Goal: Task Accomplishment & Management: Complete application form

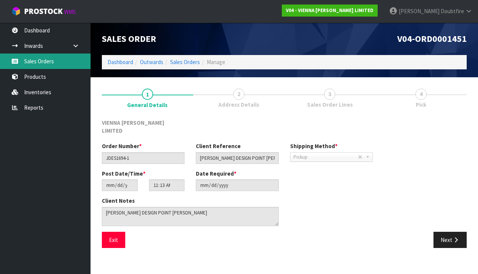
click at [47, 62] on link "Sales Orders" at bounding box center [45, 61] width 91 height 15
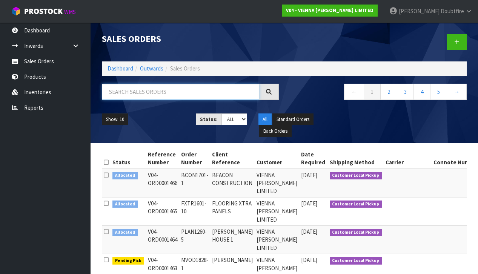
paste input "SDEL1494-1"
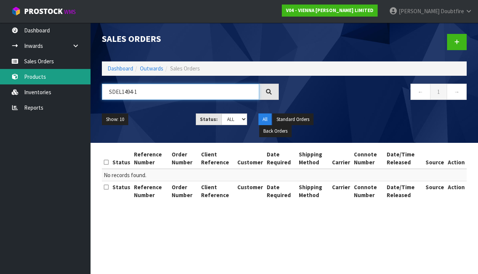
type input "SDEL1494-1"
click at [40, 75] on link "Products" at bounding box center [45, 76] width 91 height 15
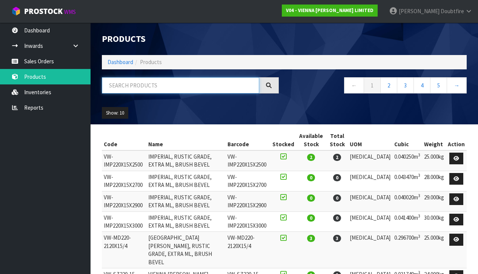
click at [118, 89] on input "text" at bounding box center [180, 85] width 157 height 16
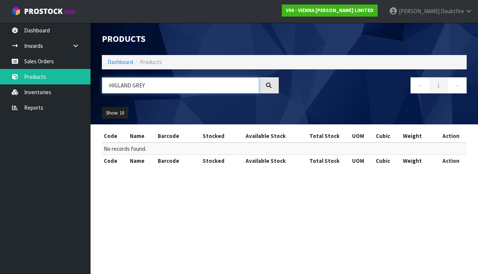
click at [117, 86] on input "HIGLAND GREY" at bounding box center [180, 85] width 157 height 16
type input "HIGHLAND GREY"
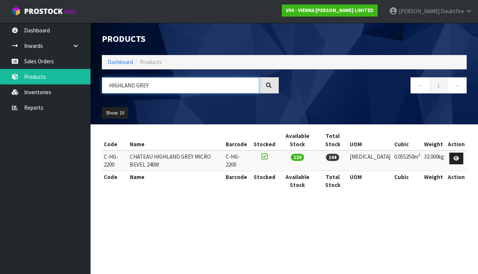
click at [189, 87] on input "HIGHLAND GREY" at bounding box center [180, 85] width 157 height 16
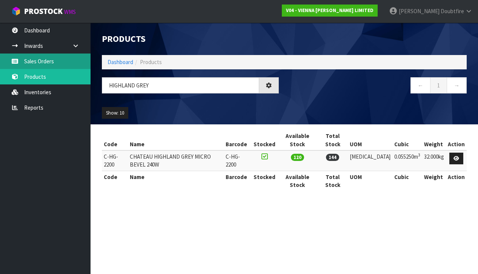
click at [37, 60] on link "Sales Orders" at bounding box center [45, 61] width 91 height 15
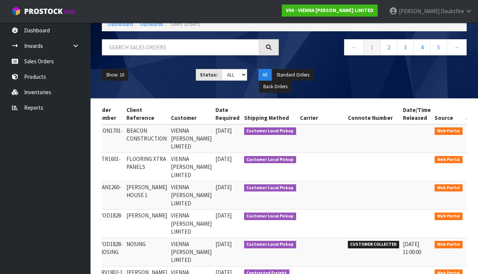
scroll to position [0, 85]
click at [472, 130] on icon at bounding box center [475, 132] width 6 height 5
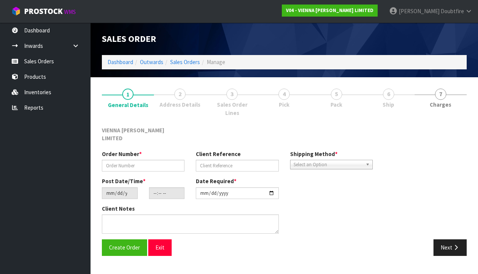
type input "BCON1701-1"
type input "BEACON CONSTRUCTION"
type input "[DATE]"
type input "15:29:00.000"
type input "[DATE]"
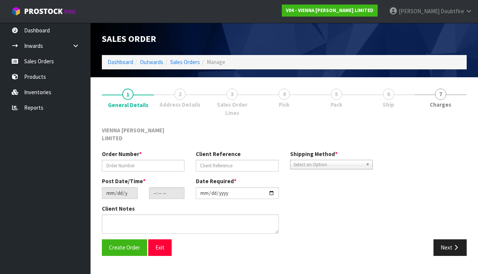
type textarea "BEACON CONSTRUCTION [PERSON_NAME]"
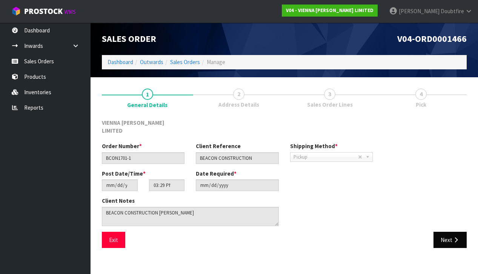
click at [443, 232] on button "Next" at bounding box center [449, 240] width 33 height 16
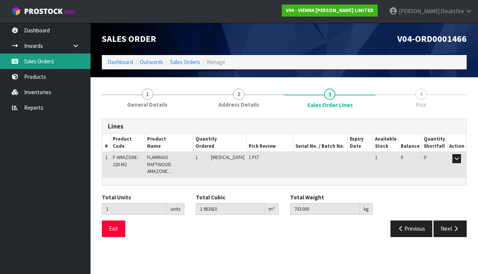
click at [34, 63] on link "Sales Orders" at bounding box center [45, 61] width 91 height 15
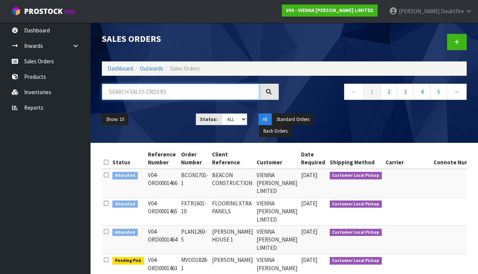
click at [110, 96] on input "text" at bounding box center [180, 92] width 157 height 16
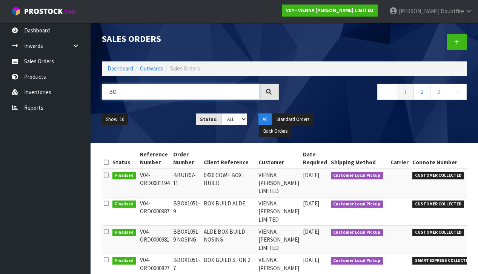
type input "B"
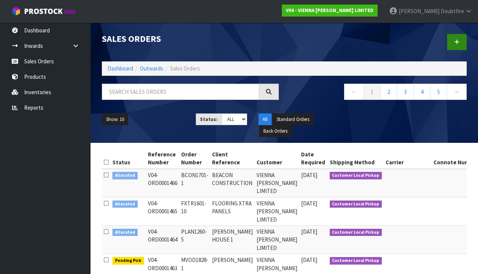
click at [457, 43] on icon at bounding box center [456, 42] width 5 height 6
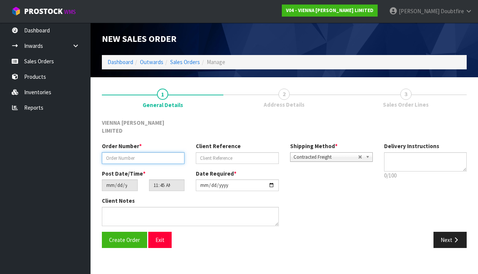
paste input "BBUI707-13"
type input "BBUI707-13"
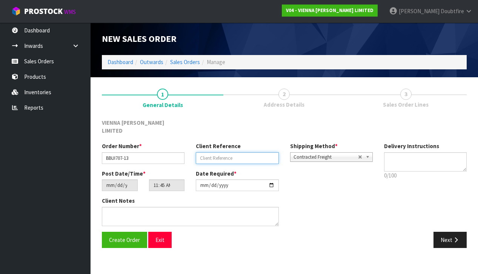
click at [210, 152] on input "text" at bounding box center [237, 158] width 83 height 12
type input "BOX BUILD MERA"
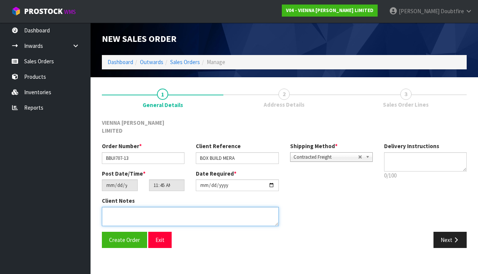
click at [117, 212] on textarea at bounding box center [190, 216] width 177 height 19
click at [105, 207] on textarea at bounding box center [190, 216] width 177 height 19
click at [153, 207] on textarea at bounding box center [190, 216] width 177 height 19
type textarea "0469 MERA"
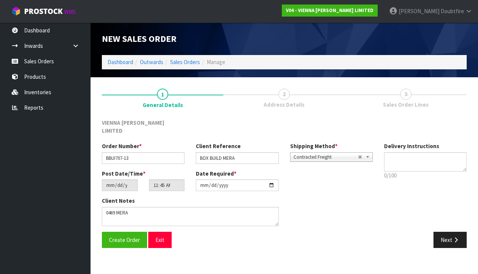
click at [336, 153] on span "Contracted Freight" at bounding box center [325, 157] width 64 height 9
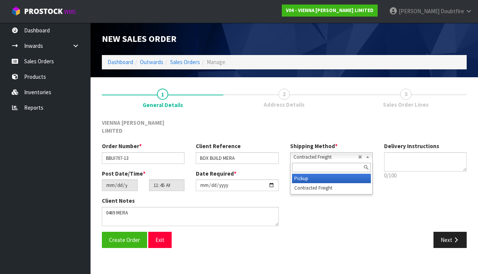
click at [312, 174] on li "Pickup" at bounding box center [331, 178] width 79 height 9
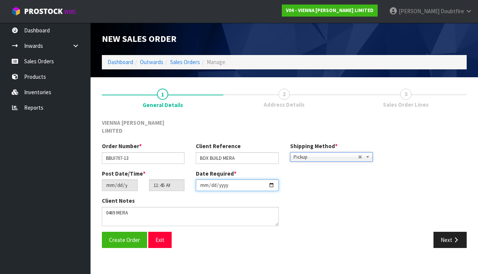
click at [203, 183] on input "[DATE]" at bounding box center [237, 186] width 83 height 12
click at [213, 181] on input "[DATE]" at bounding box center [237, 186] width 83 height 12
click at [223, 181] on input "[DATE]" at bounding box center [237, 186] width 83 height 12
click at [209, 182] on input "[DATE]" at bounding box center [237, 186] width 83 height 12
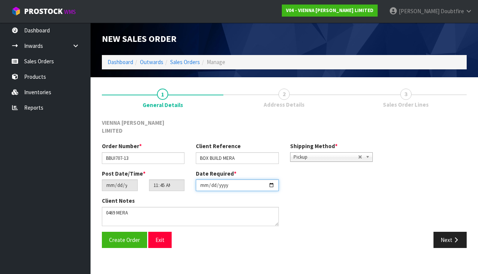
scroll to position [0, 0]
click at [204, 182] on input "[DATE]" at bounding box center [237, 186] width 83 height 12
click at [202, 181] on input "[DATE]" at bounding box center [237, 186] width 83 height 12
type input "[DATE]"
click at [187, 248] on section "1 General Details 2 Address Details 3 Sales Order Lines VIENNA [PERSON_NAME] LI…" at bounding box center [284, 168] width 387 height 182
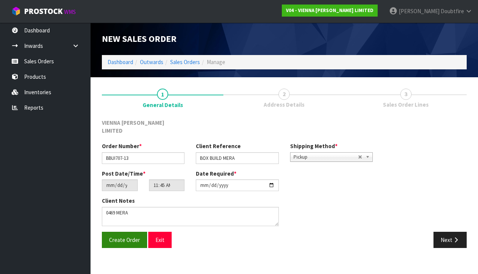
click at [117, 236] on span "Create Order" at bounding box center [124, 239] width 31 height 7
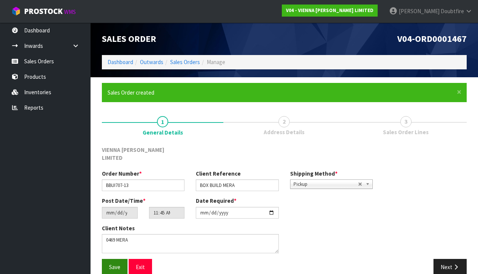
click at [118, 264] on span "Save" at bounding box center [114, 267] width 11 height 7
click at [454, 264] on icon "button" at bounding box center [455, 267] width 7 height 6
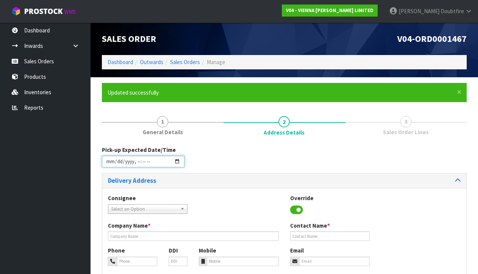
click at [109, 167] on input "datetime-local" at bounding box center [143, 162] width 83 height 12
click at [245, 194] on div "Consignee 000001.BAY MECHANICS - BAY MECHANICS 000001A - BRAKE & TRANSMISSION N…" at bounding box center [284, 208] width 364 height 28
click at [137, 166] on input "datetime-local" at bounding box center [143, 162] width 83 height 12
type input "[DATE]T09:47"
click at [207, 180] on h3 "Delivery Address" at bounding box center [193, 180] width 171 height 7
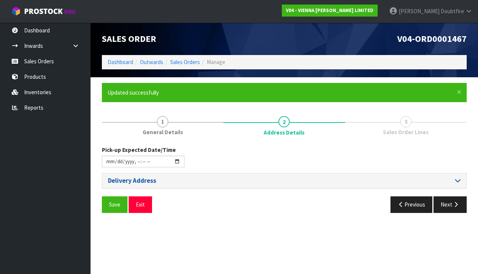
click at [459, 181] on icon at bounding box center [458, 180] width 6 height 6
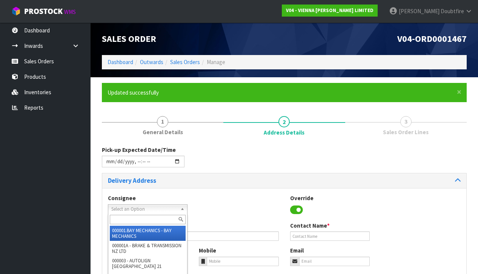
click at [139, 207] on span "Select an Option" at bounding box center [144, 209] width 66 height 9
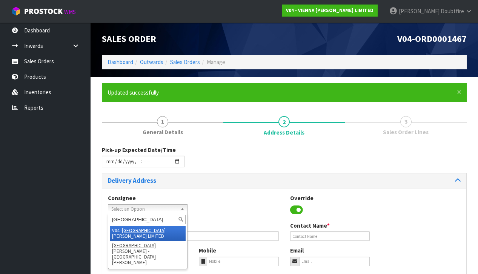
type input "[GEOGRAPHIC_DATA]"
click at [144, 230] on li "V04 - VIENNA [PERSON_NAME] LIMITED" at bounding box center [148, 233] width 76 height 15
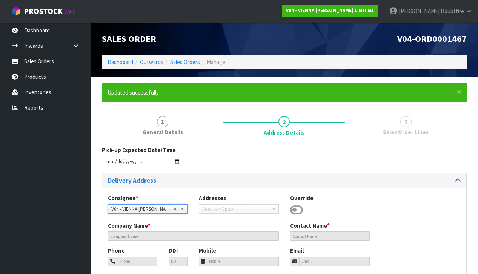
type input "VIENNA [PERSON_NAME] LIMITED"
type input "[PERSON_NAME]"
type input "[PHONE_NUMBER]"
type input "[PERSON_NAME][EMAIL_ADDRESS][DOMAIN_NAME]"
type input "2 ROXBURGH ST"
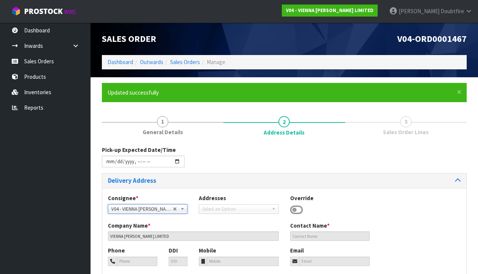
type input "1023"
type input "[GEOGRAPHIC_DATA]"
type input "NEWMARKET"
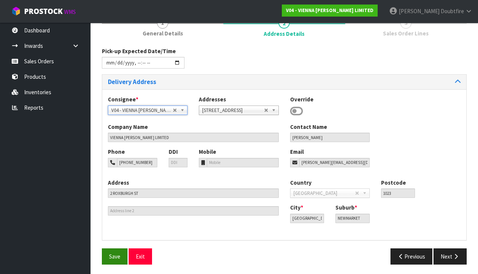
scroll to position [98, 0]
click at [119, 255] on span "Save" at bounding box center [114, 256] width 11 height 7
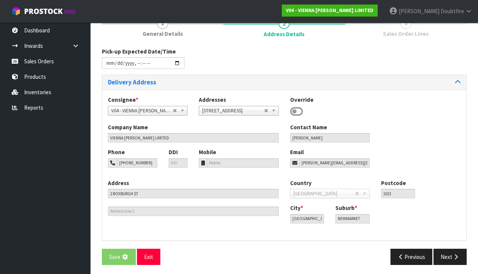
scroll to position [0, 0]
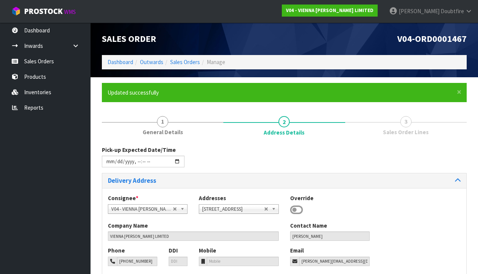
type input "[DATE]T09:47"
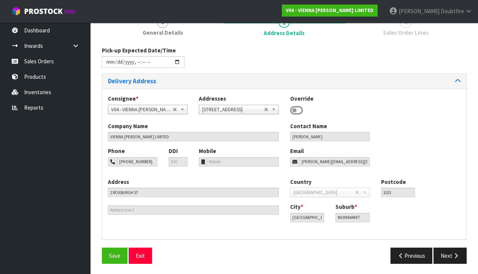
scroll to position [98, 0]
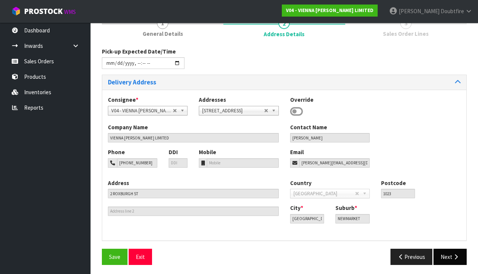
click at [453, 259] on button "Next" at bounding box center [449, 257] width 33 height 16
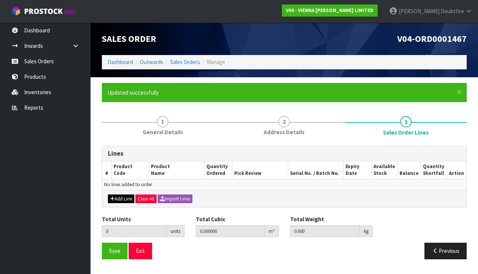
click at [117, 198] on button "Add Line" at bounding box center [121, 199] width 26 height 9
type input "0"
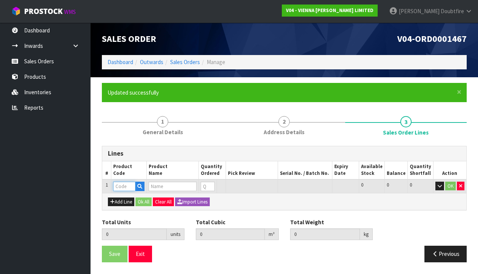
click at [120, 188] on input "text" at bounding box center [124, 186] width 22 height 9
type input "C-HG-"
click at [142, 195] on link "C-HG- 2200" at bounding box center [144, 198] width 60 height 10
type input "C-HG-2200"
type input "0.000000"
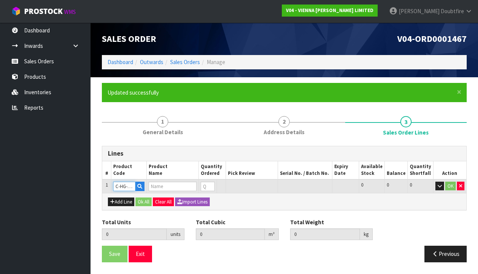
type input "0.000"
type input "CHATEAU HIGHLAND GREY MICRO BEVEL 240W"
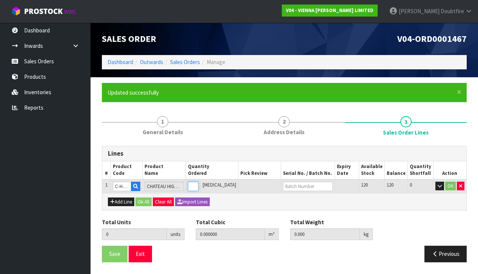
type input "1"
type input "0.05575"
type input "30"
click at [198, 184] on input "1" at bounding box center [193, 186] width 11 height 9
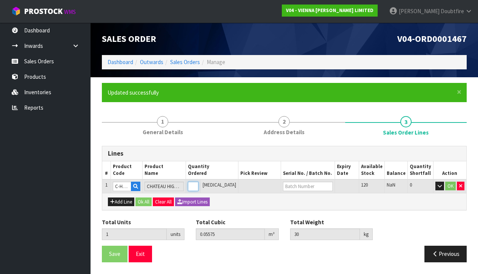
type input "0"
type input "2"
type input "0.1115"
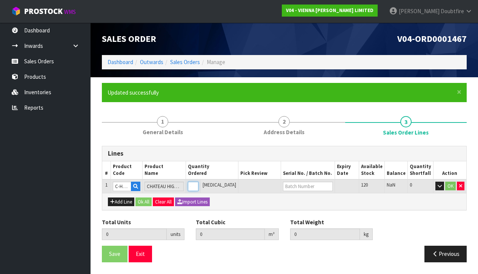
type input "60"
type input "2"
type input "23"
type input "1.28225"
type input "690"
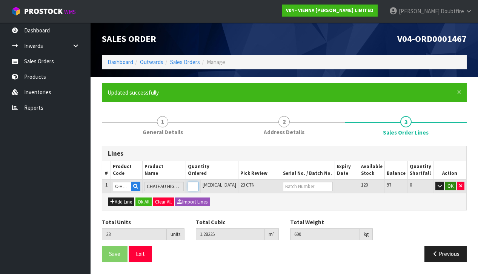
type input "23"
click at [451, 186] on button "OK" at bounding box center [450, 186] width 11 height 9
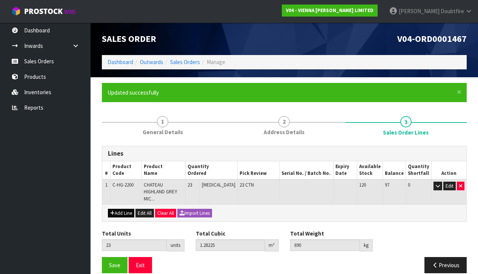
click at [121, 209] on button "Add Line" at bounding box center [121, 213] width 26 height 9
type input "0"
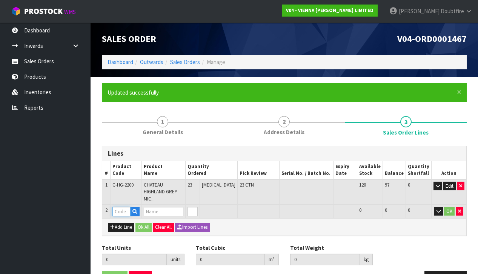
click at [122, 207] on input "text" at bounding box center [121, 211] width 18 height 9
type input "PARA"
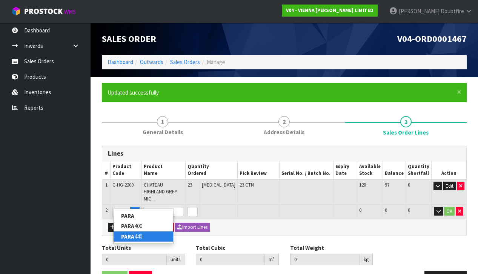
click at [146, 233] on link "PARA 440" at bounding box center [144, 237] width 60 height 10
type input "PARA 440"
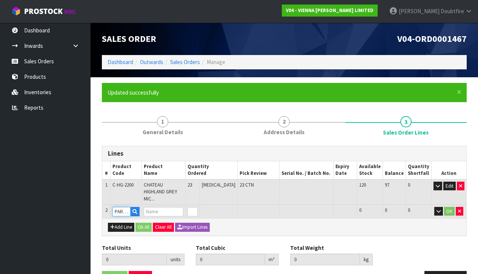
type input "23"
type input "1.28225"
type input "690"
type input "PARABOND 440"
type input "1"
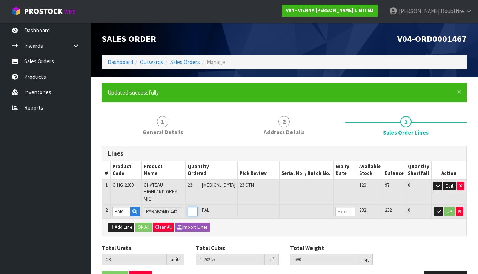
type input "24"
type input "1.30295"
type input "705.8"
click at [198, 207] on input "1" at bounding box center [192, 211] width 11 height 9
type input "2"
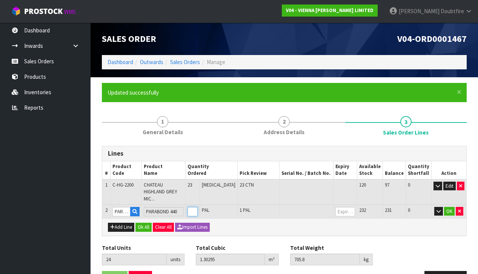
type input "25"
type input "1.32365"
type input "721.6"
click at [198, 207] on input "2" at bounding box center [192, 211] width 11 height 9
type input "3"
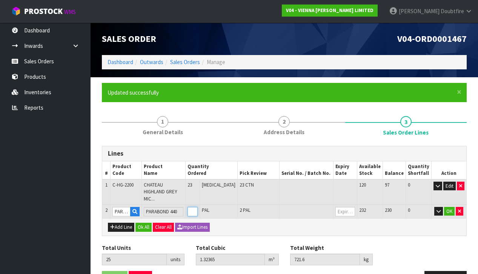
type input "26"
type input "1.34435"
type input "737.4"
click at [198, 207] on input "3" at bounding box center [192, 211] width 11 height 9
type input "4"
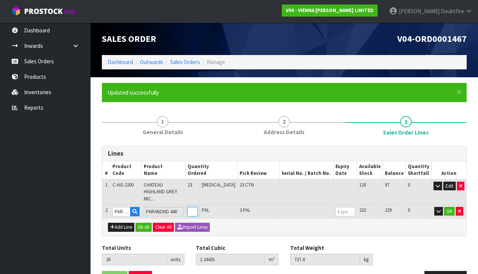
type input "27"
type input "1.36505"
type input "753.2"
click at [198, 207] on input "4" at bounding box center [192, 211] width 11 height 9
type input "5"
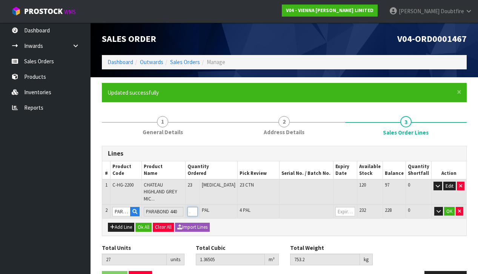
type input "28"
type input "1.38575"
type input "769"
click at [198, 207] on input "5" at bounding box center [192, 211] width 11 height 9
type input "6"
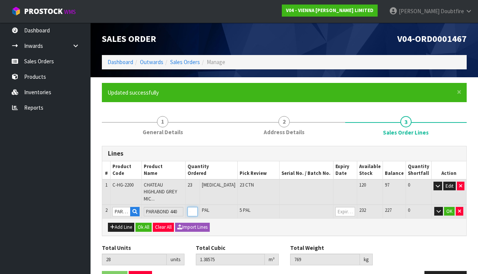
type input "29"
type input "1.40645"
type input "784.8"
click at [198, 207] on input "6" at bounding box center [192, 211] width 11 height 9
click at [453, 207] on button "OK" at bounding box center [449, 211] width 11 height 9
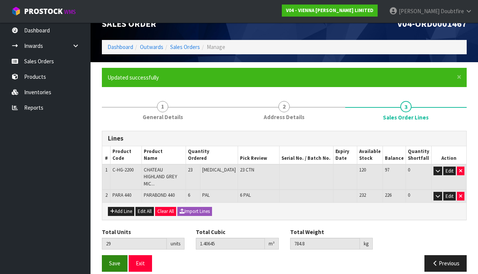
scroll to position [15, 0]
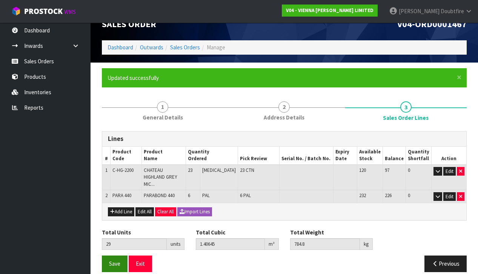
click at [117, 260] on span "Save" at bounding box center [114, 263] width 11 height 7
click at [115, 260] on span "Save" at bounding box center [114, 263] width 11 height 7
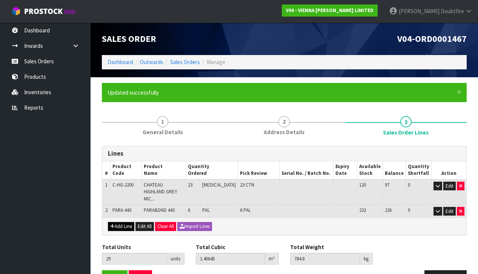
scroll to position [0, 0]
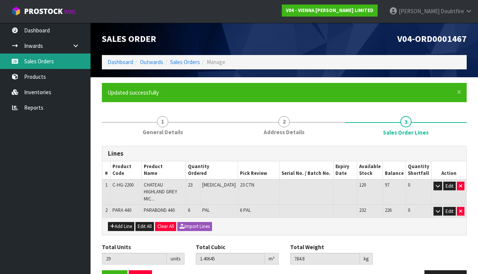
click at [38, 63] on link "Sales Orders" at bounding box center [45, 61] width 91 height 15
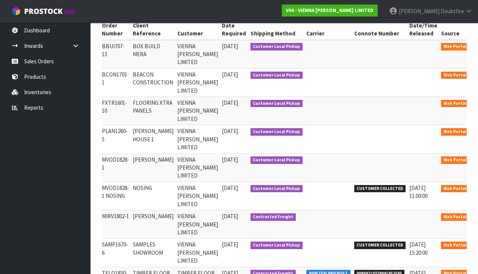
scroll to position [0, 79]
click at [477, 159] on icon at bounding box center [482, 161] width 6 height 5
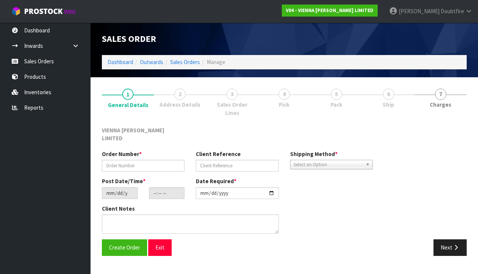
type input "MVOD1828-1"
type input "[PERSON_NAME]"
type input "[DATE]"
type input "11:16:00.000"
type input "[DATE]"
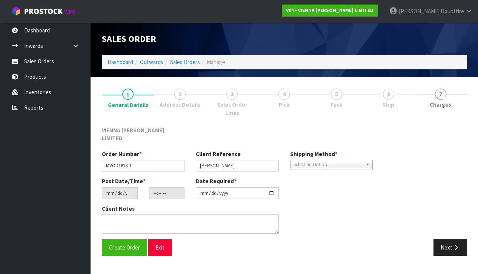
type textarea "[PERSON_NAME]"
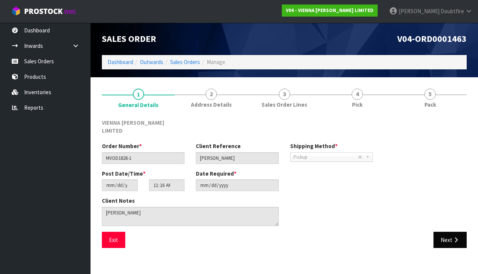
click at [448, 232] on button "Next" at bounding box center [449, 240] width 33 height 16
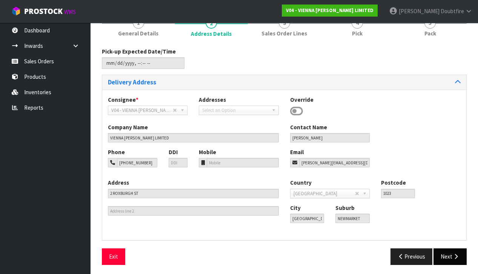
scroll to position [71, 0]
click at [451, 252] on button "Next" at bounding box center [449, 257] width 33 height 16
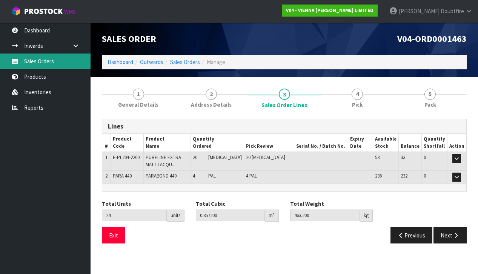
click at [34, 62] on link "Sales Orders" at bounding box center [45, 61] width 91 height 15
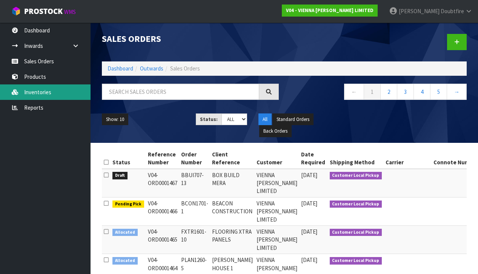
scroll to position [1, 0]
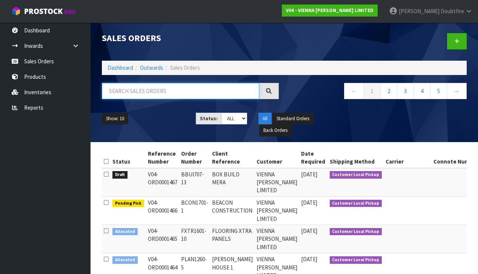
click at [123, 92] on input "text" at bounding box center [180, 91] width 157 height 16
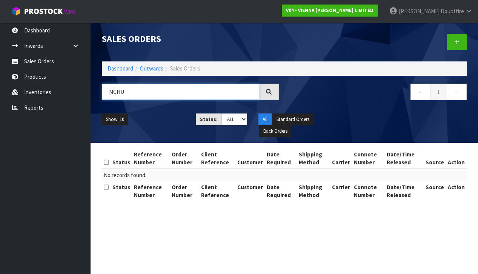
scroll to position [0, 0]
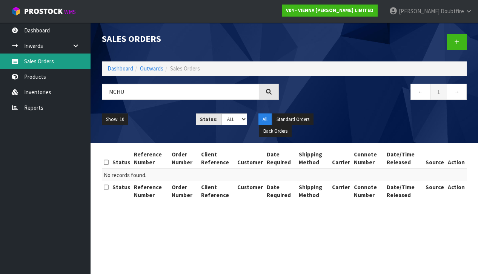
click at [40, 59] on link "Sales Orders" at bounding box center [45, 61] width 91 height 15
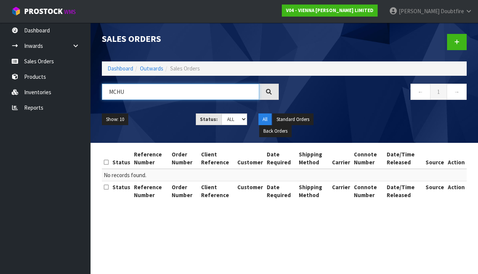
click at [137, 88] on input "MCHU" at bounding box center [180, 92] width 157 height 16
type input "M"
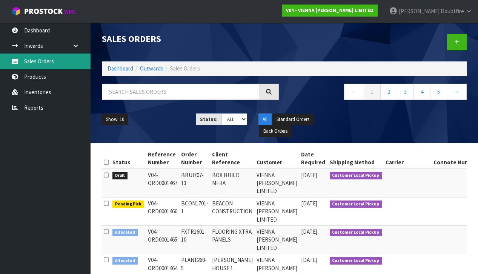
click at [54, 63] on link "Sales Orders" at bounding box center [45, 61] width 91 height 15
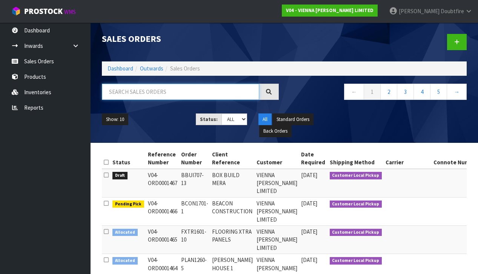
click at [121, 94] on input "text" at bounding box center [180, 92] width 157 height 16
type input "[PERSON_NAME]"
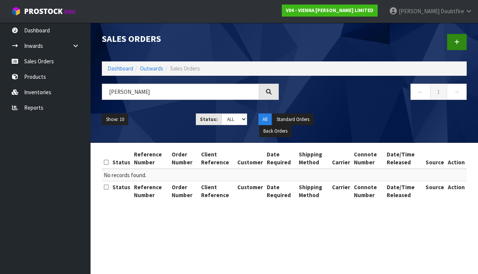
click at [459, 44] on icon at bounding box center [456, 42] width 5 height 6
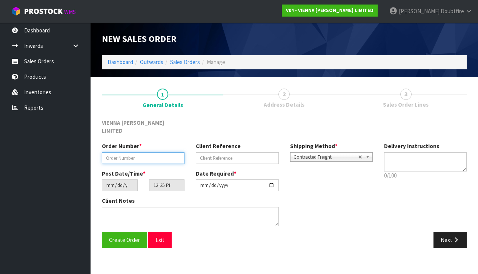
paste input "MCHU1814-1"
type input "MCHU1814-1"
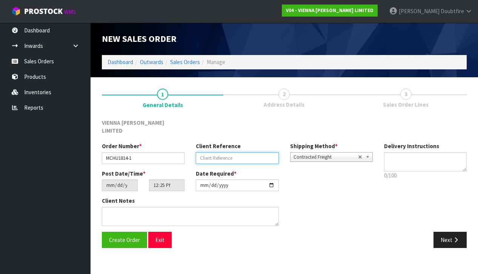
click at [238, 152] on input "text" at bounding box center [237, 158] width 83 height 12
type input "[PERSON_NAME]"
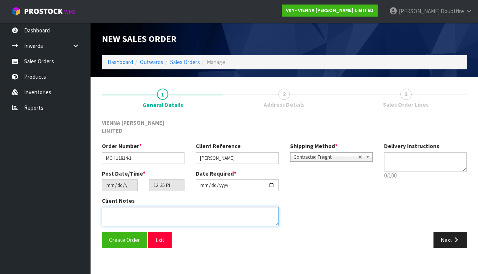
click at [150, 207] on textarea at bounding box center [190, 216] width 177 height 19
type textarea ","
type textarea "[PERSON_NAME]"
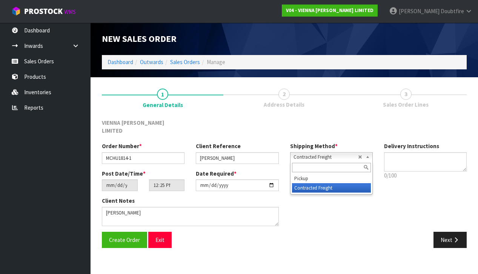
click at [320, 153] on span "Contracted Freight" at bounding box center [325, 157] width 64 height 9
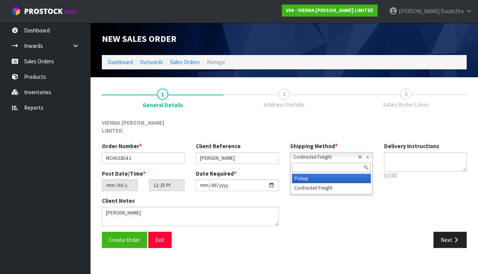
click at [311, 174] on li "Pickup" at bounding box center [331, 178] width 79 height 9
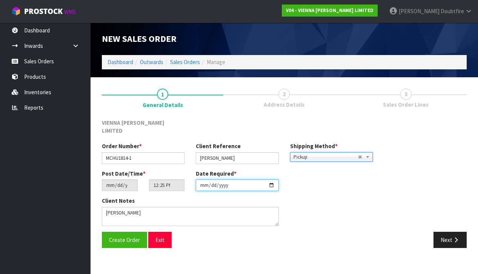
click at [203, 182] on input "[DATE]" at bounding box center [237, 186] width 83 height 12
click at [226, 181] on input "[DATE]" at bounding box center [237, 186] width 83 height 12
click at [225, 180] on input "[DATE]" at bounding box center [237, 186] width 83 height 12
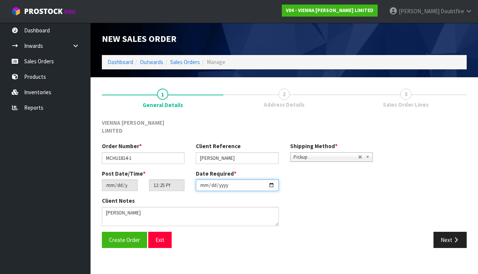
type input "[DATE]"
click at [174, 245] on section "1 General Details 2 Address Details 3 Sales Order Lines VIENNA [PERSON_NAME] LI…" at bounding box center [284, 168] width 387 height 182
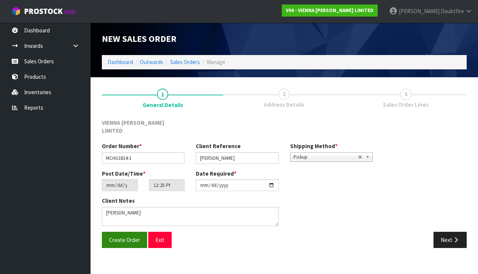
click at [117, 236] on span "Create Order" at bounding box center [124, 239] width 31 height 7
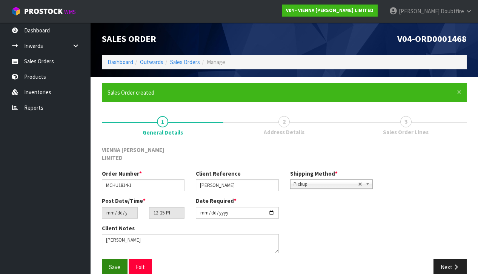
click at [116, 264] on span "Save" at bounding box center [114, 267] width 11 height 7
click at [460, 259] on button "Next" at bounding box center [449, 267] width 33 height 16
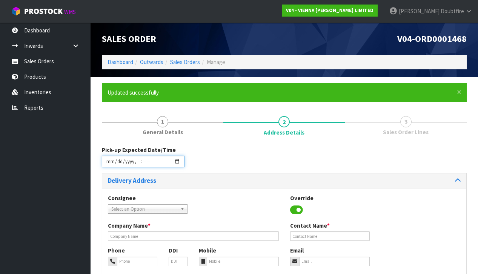
click at [108, 164] on input "datetime-local" at bounding box center [143, 162] width 83 height 12
click at [262, 197] on div "Consignee 000001.BAY MECHANICS - BAY MECHANICS 000001A - BRAKE & TRANSMISSION N…" at bounding box center [284, 208] width 364 height 28
click at [137, 207] on span "Select an Option" at bounding box center [144, 209] width 66 height 9
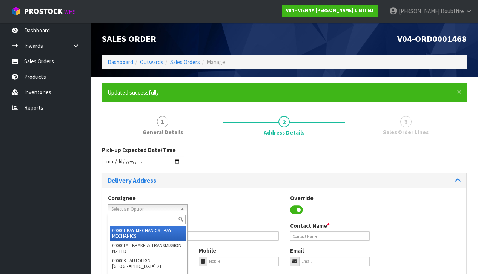
click at [214, 209] on div "Consignee 000001.BAY MECHANICS - BAY MECHANICS 000001A - BRAKE & TRANSMISSION N…" at bounding box center [284, 208] width 364 height 28
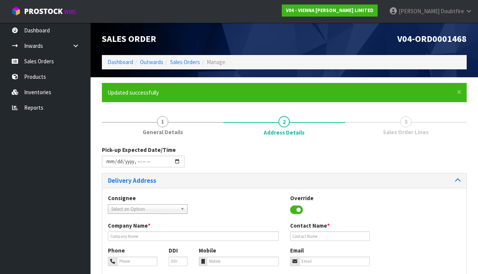
click at [293, 209] on icon at bounding box center [296, 209] width 13 height 11
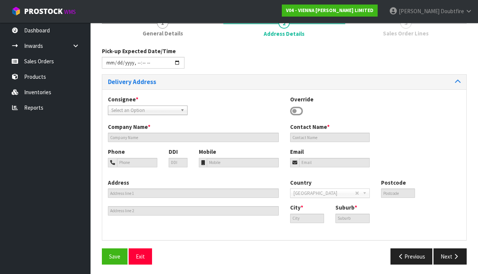
scroll to position [98, 0]
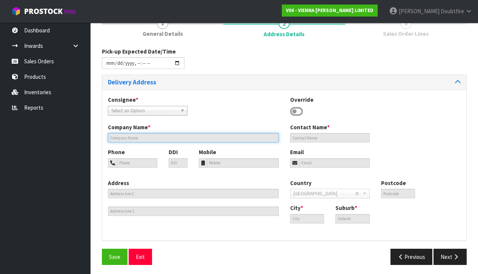
click at [121, 137] on input "text" at bounding box center [193, 137] width 171 height 9
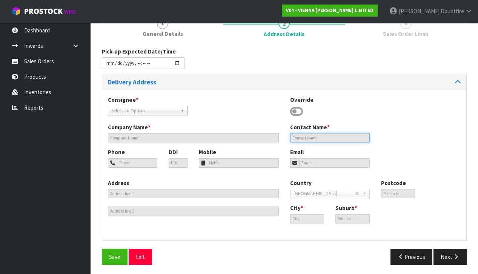
click at [305, 135] on input "text" at bounding box center [330, 137] width 80 height 9
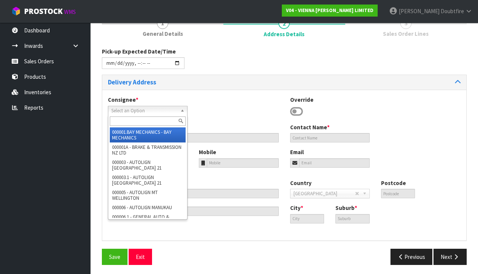
click at [150, 109] on span "Select an Option" at bounding box center [144, 110] width 66 height 9
click at [189, 110] on div "Consignee * 000001.BAY MECHANICS - BAY MECHANICS 000001A - BRAKE & TRANSMISSION…" at bounding box center [147, 105] width 91 height 19
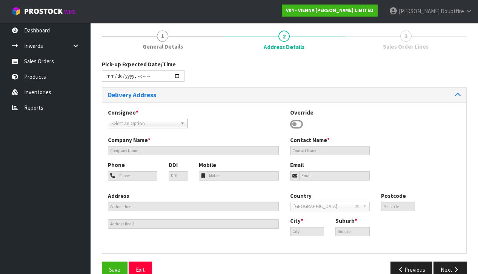
scroll to position [85, 0]
click at [299, 124] on icon at bounding box center [296, 124] width 13 height 11
click at [296, 122] on icon at bounding box center [296, 124] width 13 height 11
click at [294, 122] on icon at bounding box center [296, 124] width 13 height 11
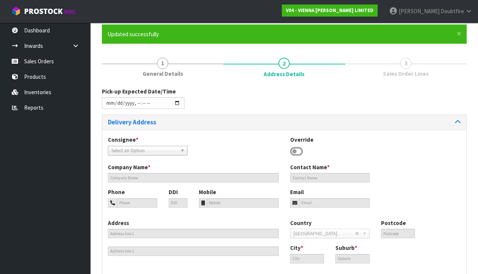
scroll to position [60, 0]
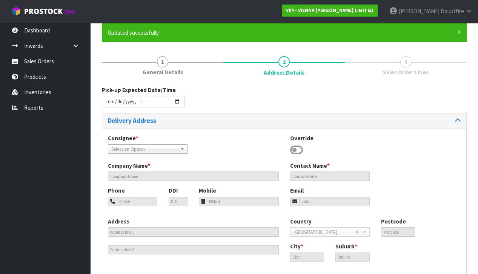
click at [214, 140] on div "Consignee * 000001.BAY MECHANICS - BAY MECHANICS 000001A - BRAKE & TRANSMISSION…" at bounding box center [284, 148] width 364 height 28
click at [121, 173] on input "text" at bounding box center [193, 176] width 171 height 9
click at [299, 175] on input "text" at bounding box center [330, 176] width 80 height 9
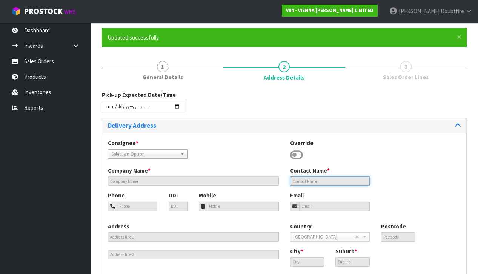
scroll to position [56, 0]
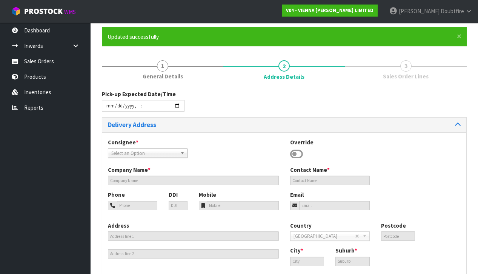
click at [298, 152] on icon at bounding box center [296, 154] width 13 height 11
click at [292, 152] on icon at bounding box center [296, 154] width 13 height 11
click at [293, 152] on icon at bounding box center [296, 154] width 13 height 11
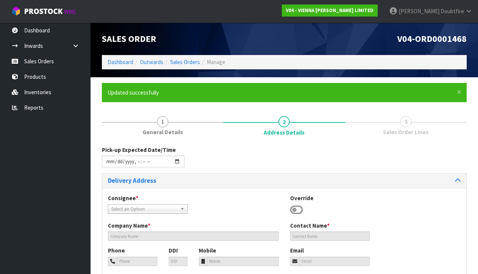
scroll to position [0, 0]
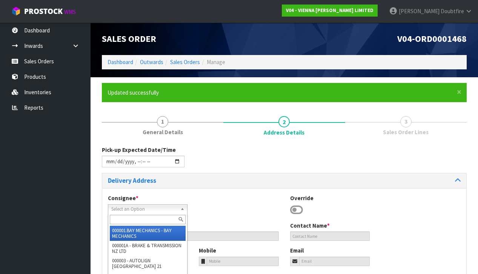
click at [181, 207] on b at bounding box center [183, 209] width 7 height 9
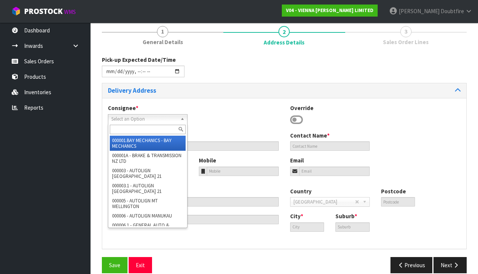
scroll to position [91, 0]
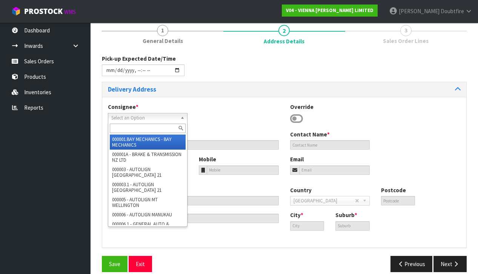
click at [209, 120] on div "Consignee * 000001.BAY MECHANICS - BAY MECHANICS 000001A - BRAKE & TRANSMISSION…" at bounding box center [284, 117] width 364 height 28
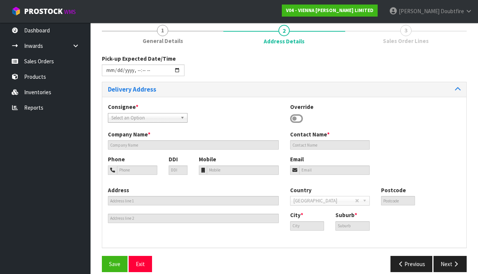
click at [293, 117] on icon at bounding box center [296, 118] width 13 height 11
click at [303, 117] on div "Override" at bounding box center [329, 114] width 91 height 22
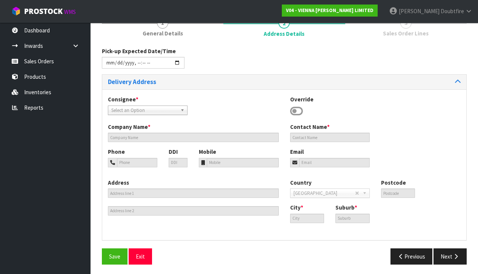
scroll to position [98, 0]
click at [299, 110] on icon at bounding box center [296, 111] width 13 height 11
click at [292, 110] on icon at bounding box center [296, 111] width 13 height 11
click at [116, 257] on span "Save" at bounding box center [114, 256] width 11 height 7
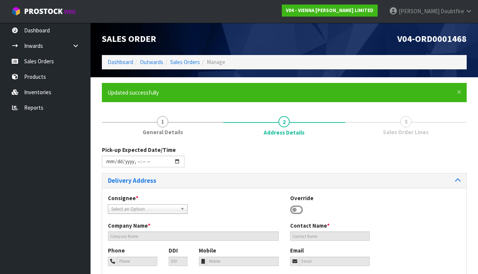
type input "[DATE]T12:26"
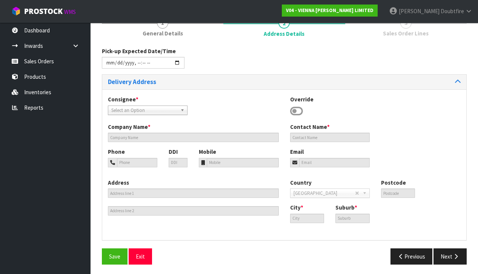
scroll to position [98, 0]
click at [299, 110] on icon at bounding box center [296, 111] width 13 height 11
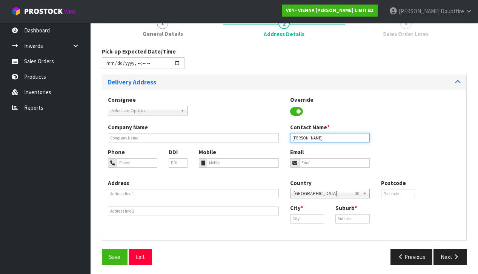
type input "[PERSON_NAME]"
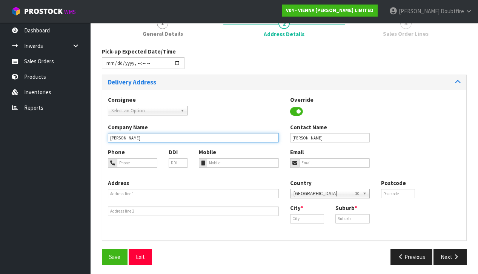
type input "[PERSON_NAME]"
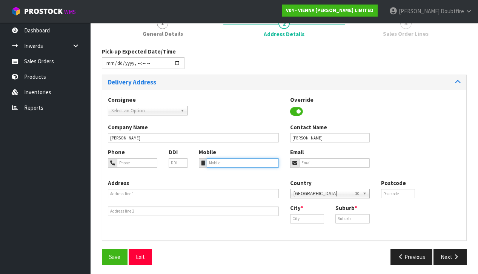
click at [229, 163] on input "tel" at bounding box center [243, 162] width 72 height 9
paste input "[PHONE_NUMBER]"
type input "[PHONE_NUMBER]"
paste input "[PERSON_NAME][EMAIL_ADDRESS][PERSON_NAME][PERSON_NAME][DOMAIN_NAME]"
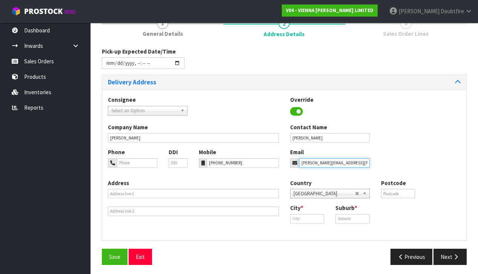
type input "[PERSON_NAME][EMAIL_ADDRESS][PERSON_NAME][PERSON_NAME][DOMAIN_NAME]"
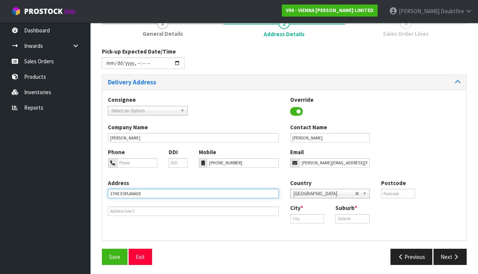
type input "3 THE ESPLANADE"
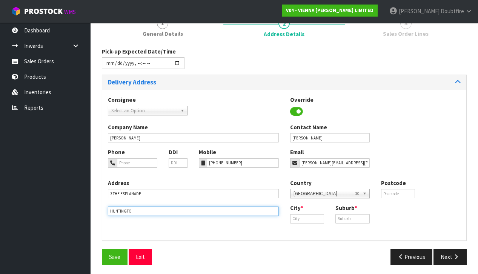
type input "HUNTINGTON"
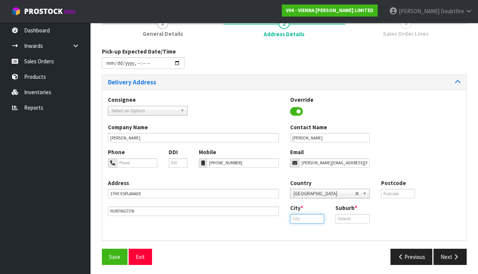
click at [316, 216] on input "text" at bounding box center [307, 218] width 34 height 9
click at [319, 228] on link "Hamilt on" at bounding box center [320, 229] width 60 height 10
type input "[PERSON_NAME]"
click at [343, 217] on input "text" at bounding box center [352, 218] width 34 height 9
type input "HUNTINGTON"
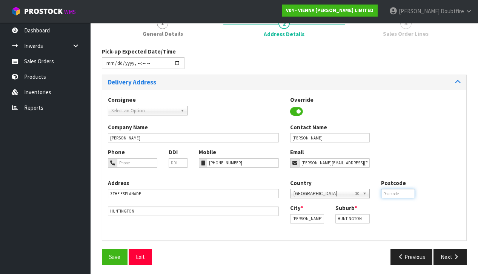
click at [392, 195] on input "text" at bounding box center [398, 193] width 34 height 9
type input "3210"
click at [115, 255] on span "Save" at bounding box center [114, 256] width 11 height 7
click at [452, 256] on button "Next" at bounding box center [449, 257] width 33 height 16
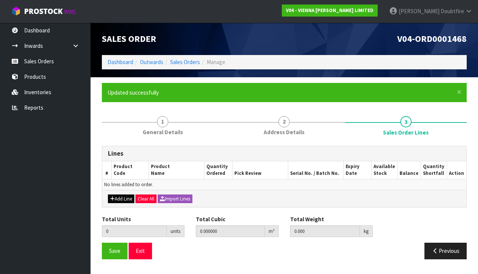
click at [121, 196] on button "Add Line" at bounding box center [121, 199] width 26 height 9
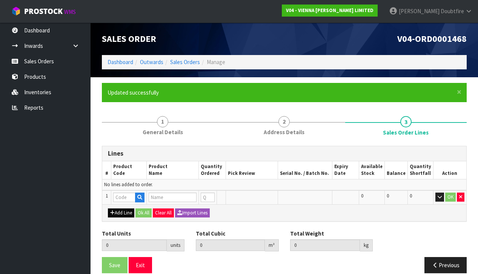
type input "0"
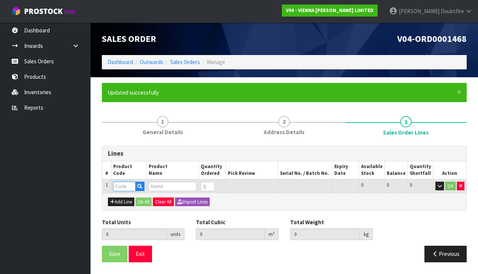
click at [120, 187] on input "text" at bounding box center [124, 186] width 22 height 9
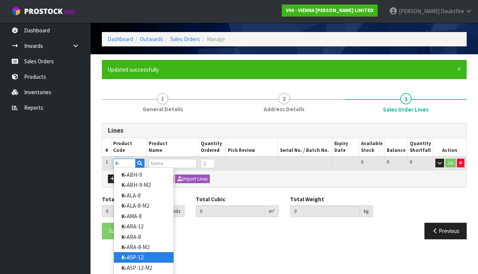
scroll to position [23, 0]
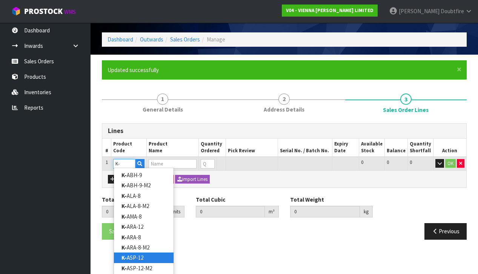
type input "K-S"
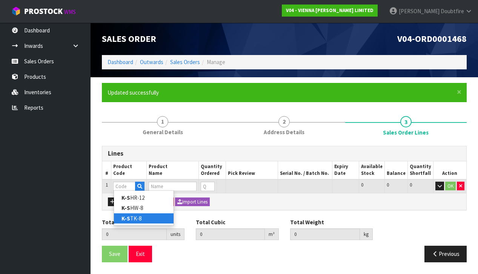
click at [132, 219] on link "K-S TK-8" at bounding box center [144, 218] width 60 height 10
type input "K-STK-8"
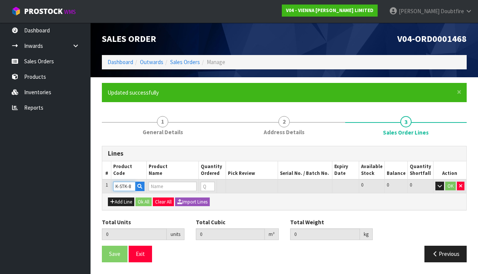
type input "0.000000"
type input "0.000"
type input "KRONO STOCKHOLM OAK 8MM AC5 (2.22M2)"
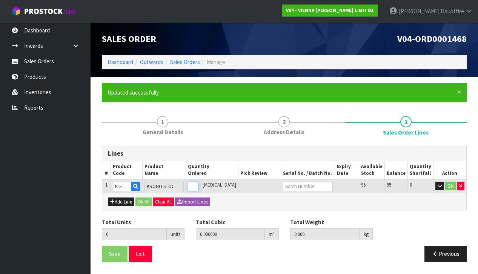
type input "1"
type input "0.018655"
type input "16"
click at [198, 183] on input "1" at bounding box center [193, 186] width 11 height 9
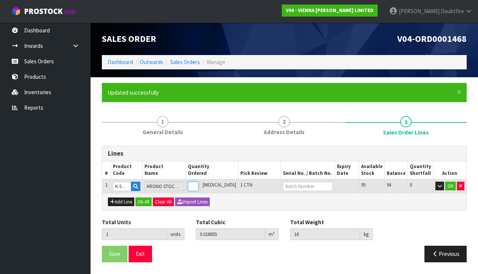
type input "0"
type input "3"
type input "0.055965"
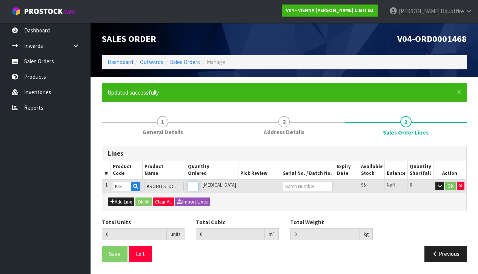
type input "48"
type input "3"
type input "31"
type input "0.578305"
type input "496"
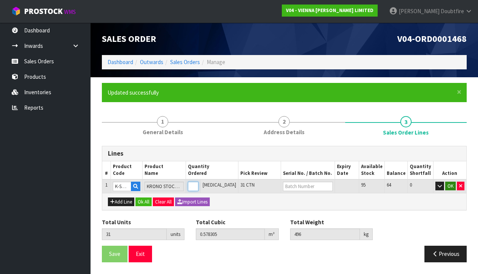
type input "31"
click at [451, 186] on button "OK" at bounding box center [450, 186] width 11 height 9
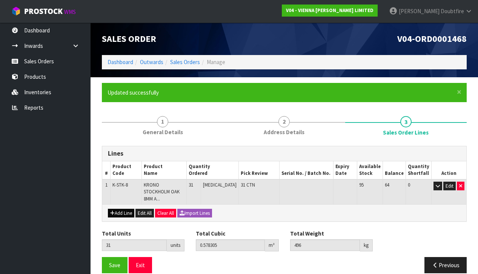
click at [121, 209] on button "Add Line" at bounding box center [121, 213] width 26 height 9
type input "0"
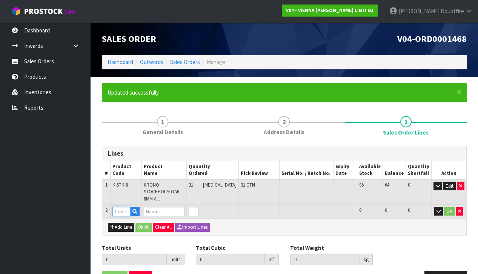
click at [121, 207] on input "text" at bounding box center [121, 211] width 18 height 9
type input "UL"
click at [132, 226] on link "UL -SA3" at bounding box center [144, 226] width 60 height 10
type input "UL-SA3"
type input "31"
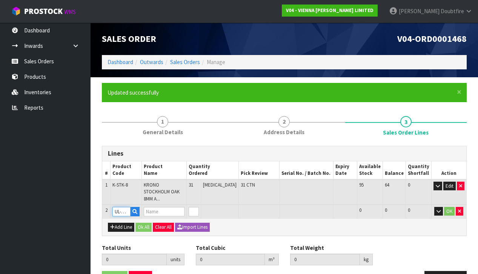
type input "0.578305"
type input "496"
type input "SELITAC 3MM AQUASTOP UNDERLAY (10.2M2)"
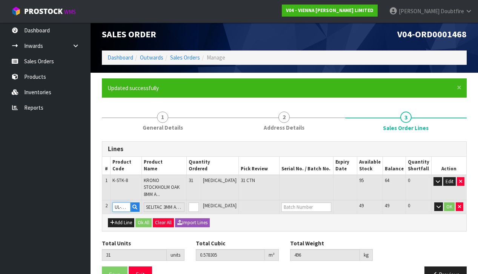
scroll to position [5, 0]
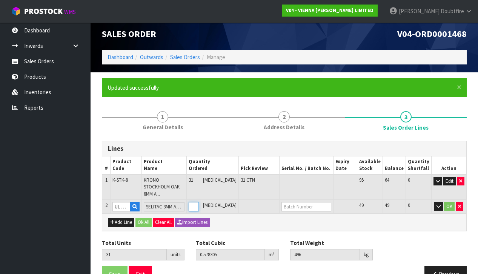
type input "1"
type input "32"
type input "0.609805"
type input "498.1"
click at [199, 202] on input "1" at bounding box center [194, 206] width 10 height 9
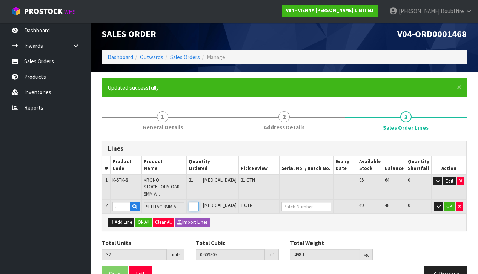
type input "2"
type input "33"
type input "0.641305"
type input "500.2"
click at [199, 202] on input "2" at bounding box center [194, 206] width 10 height 9
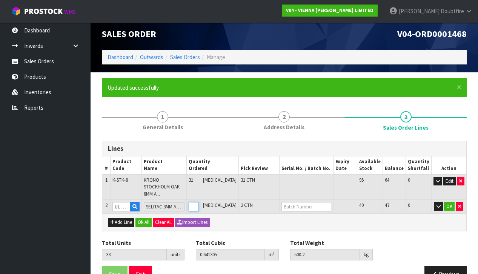
type input "3"
type input "34"
type input "0.672805"
type input "502.3"
click at [199, 202] on input "3" at bounding box center [194, 206] width 10 height 9
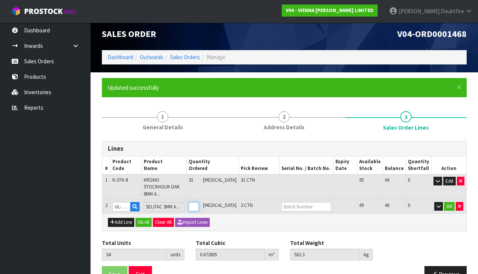
type input "4"
type input "35"
type input "0.704305"
type input "504.4"
click at [199, 202] on input "4" at bounding box center [194, 206] width 10 height 9
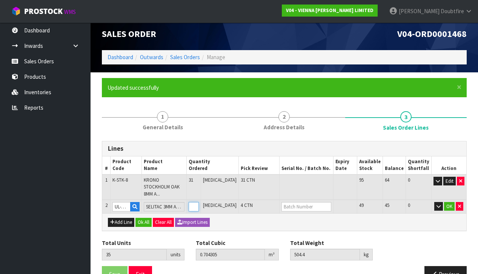
type input "5"
type input "36"
type input "0.735805"
type input "506.5"
click at [199, 202] on input "5" at bounding box center [194, 206] width 10 height 9
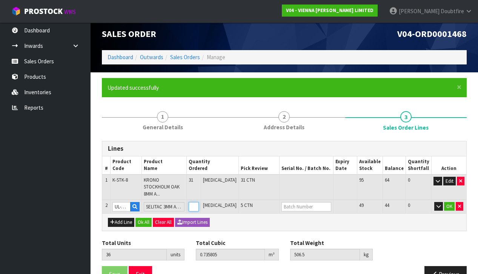
type input "6"
type input "37"
type input "0.767305"
type input "508.6"
click at [199, 202] on input "6" at bounding box center [194, 206] width 10 height 9
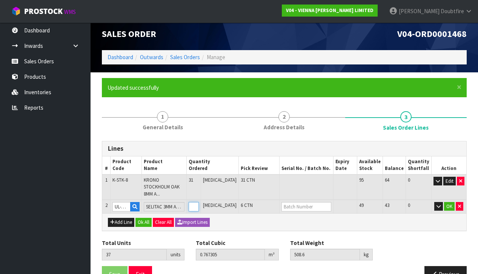
type input "7"
type input "38"
type input "0.798805"
type input "510.7"
click at [199, 202] on input "7" at bounding box center [194, 206] width 10 height 9
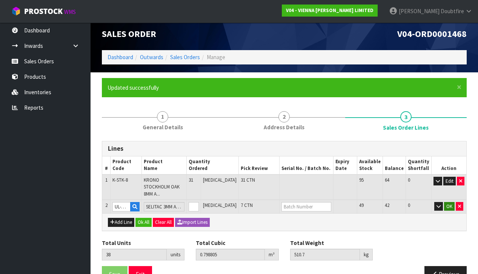
click at [449, 202] on button "OK" at bounding box center [449, 206] width 11 height 9
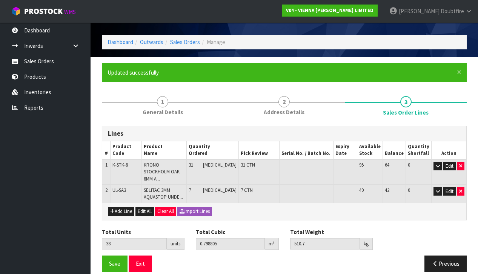
scroll to position [20, 0]
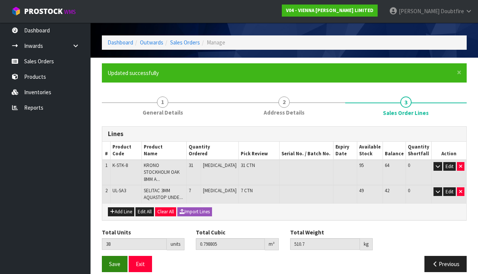
click at [115, 261] on span "Save" at bounding box center [114, 264] width 11 height 7
click at [115, 256] on button "Save" at bounding box center [115, 264] width 26 height 16
